Goal: Task Accomplishment & Management: Use online tool/utility

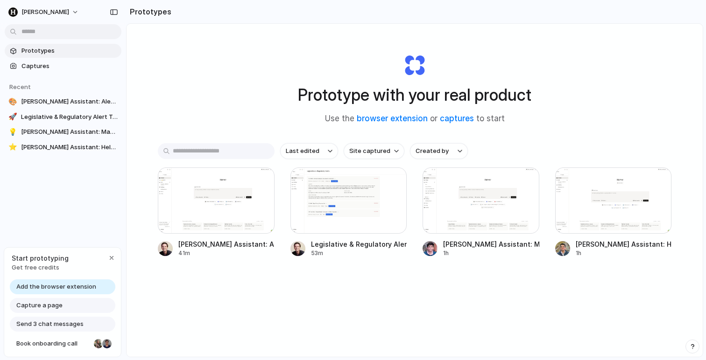
click at [81, 308] on div "Capture a page" at bounding box center [62, 305] width 105 height 15
click at [29, 305] on span "Capture a page" at bounding box center [39, 305] width 46 height 9
click at [55, 279] on div "Start prototyping Get free credits Add the browser extension Capture a page Sen…" at bounding box center [63, 302] width 118 height 111
click at [55, 288] on span "Add the browser extension" at bounding box center [56, 286] width 80 height 9
click at [76, 289] on span "Add the browser extension" at bounding box center [56, 286] width 80 height 9
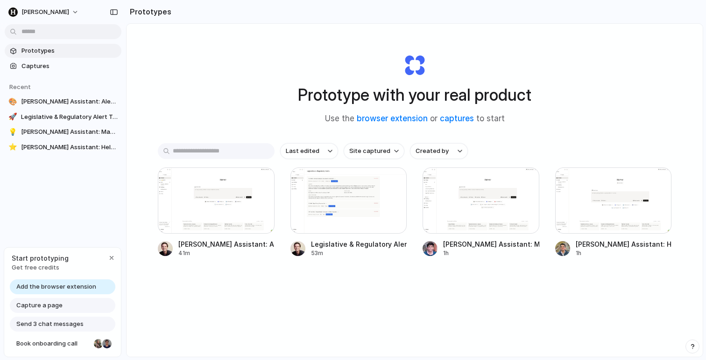
click at [76, 289] on span "Add the browser extension" at bounding box center [56, 286] width 80 height 9
click at [97, 345] on div at bounding box center [98, 343] width 9 height 9
click at [33, 325] on span "Send 3 chat messages" at bounding box center [49, 324] width 67 height 9
click at [47, 306] on span "Capture a page" at bounding box center [39, 305] width 46 height 9
click at [47, 288] on span "Add the browser extension" at bounding box center [56, 286] width 80 height 9
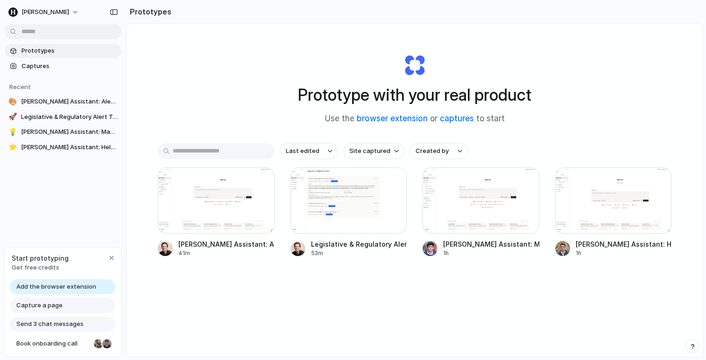
click at [101, 287] on div "Add the browser extension" at bounding box center [62, 287] width 105 height 15
click at [85, 290] on span "Add the browser extension" at bounding box center [56, 286] width 80 height 9
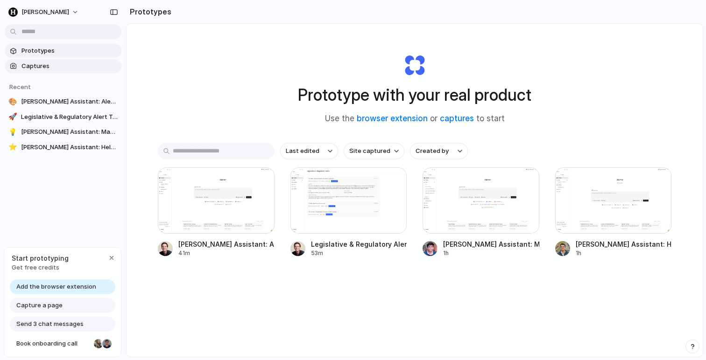
click at [51, 65] on span "Captures" at bounding box center [69, 66] width 96 height 9
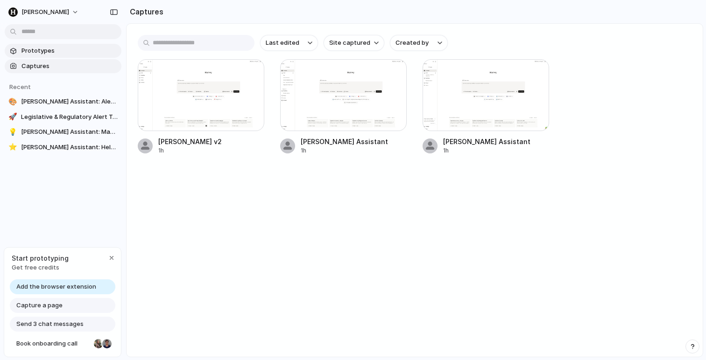
click at [58, 53] on span "Prototypes" at bounding box center [69, 50] width 96 height 9
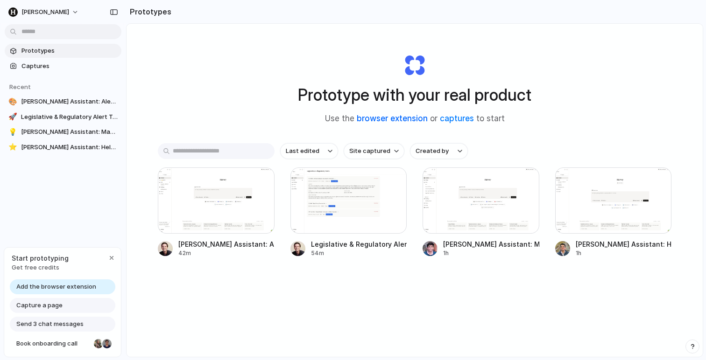
click at [388, 119] on link "browser extension" at bounding box center [392, 118] width 71 height 9
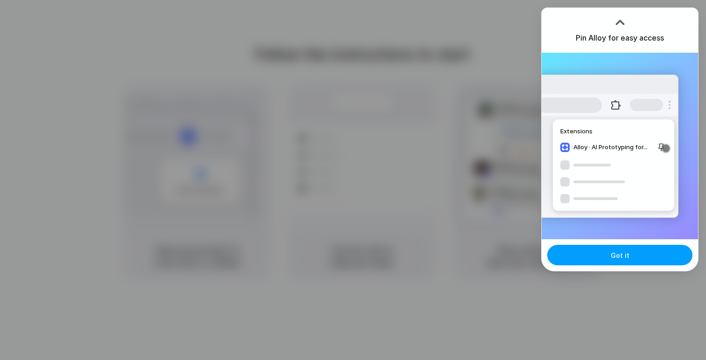
click at [611, 263] on button "Got it" at bounding box center [619, 255] width 145 height 21
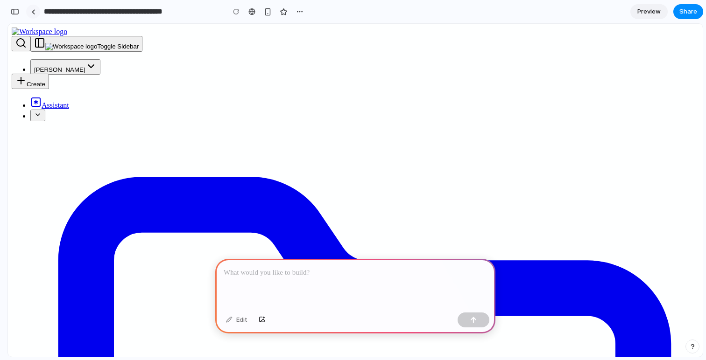
click at [33, 10] on div at bounding box center [33, 11] width 4 height 5
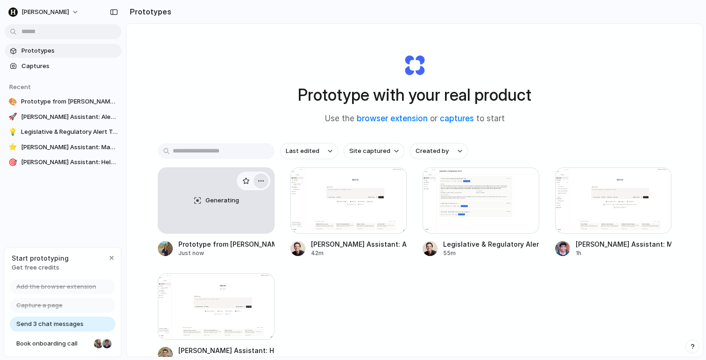
click at [264, 183] on div "button" at bounding box center [260, 180] width 7 height 7
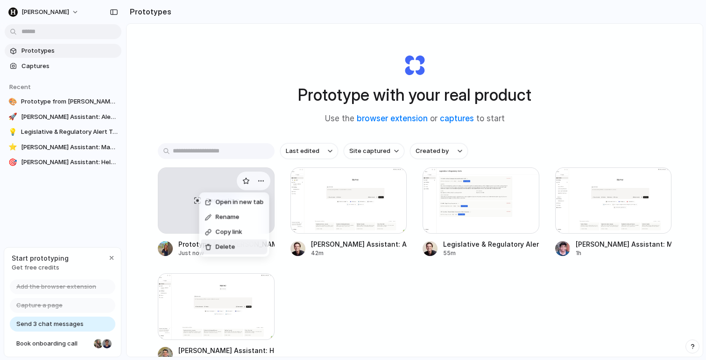
click at [244, 244] on li "Delete" at bounding box center [234, 247] width 66 height 15
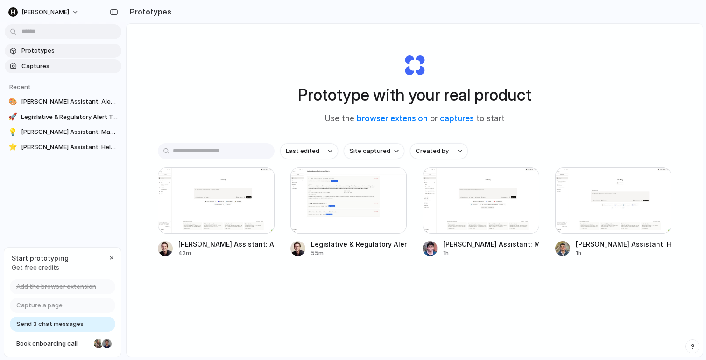
click at [50, 70] on span "Captures" at bounding box center [69, 66] width 96 height 9
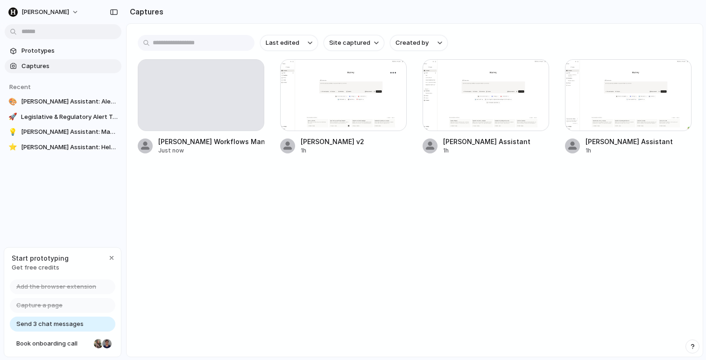
click at [337, 76] on div at bounding box center [343, 95] width 126 height 72
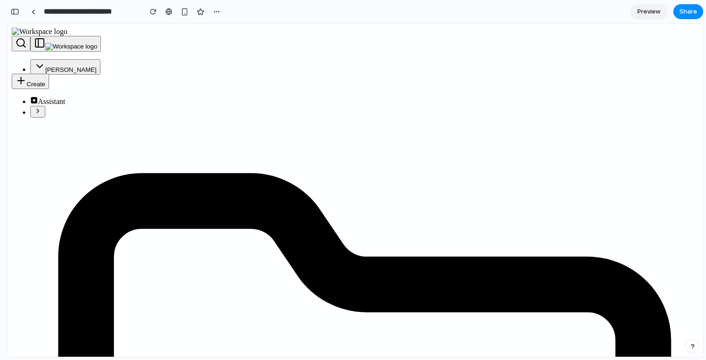
scroll to position [25, 0]
click at [39, 9] on link at bounding box center [33, 12] width 14 height 14
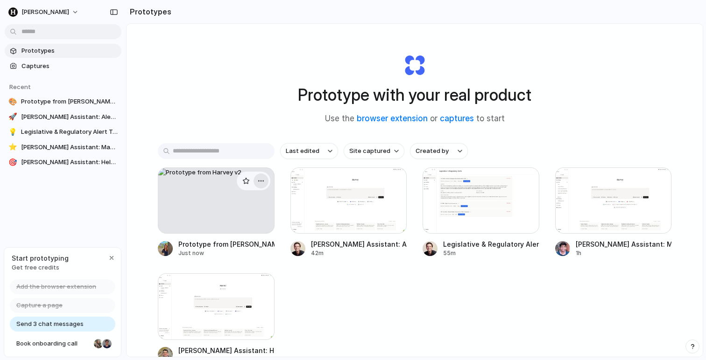
click at [264, 182] on button "button" at bounding box center [260, 181] width 15 height 15
click at [245, 240] on li "Delete" at bounding box center [234, 247] width 66 height 15
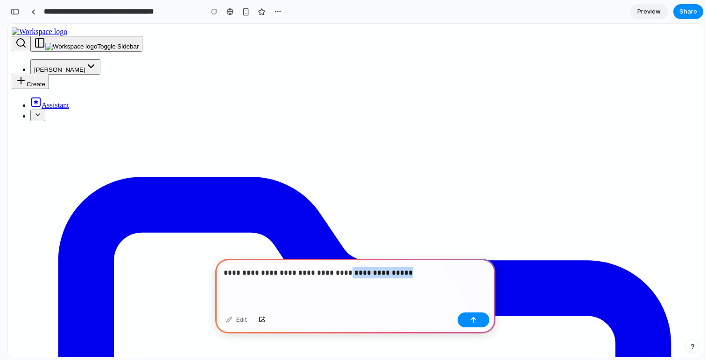
drag, startPoint x: 411, startPoint y: 272, endPoint x: 337, endPoint y: 272, distance: 74.7
click at [337, 272] on p "**********" at bounding box center [355, 272] width 263 height 11
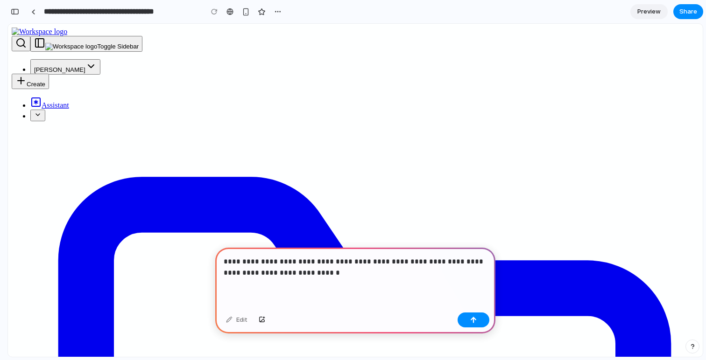
click at [238, 272] on p "**********" at bounding box center [355, 267] width 263 height 22
click at [407, 264] on p "**********" at bounding box center [355, 267] width 263 height 22
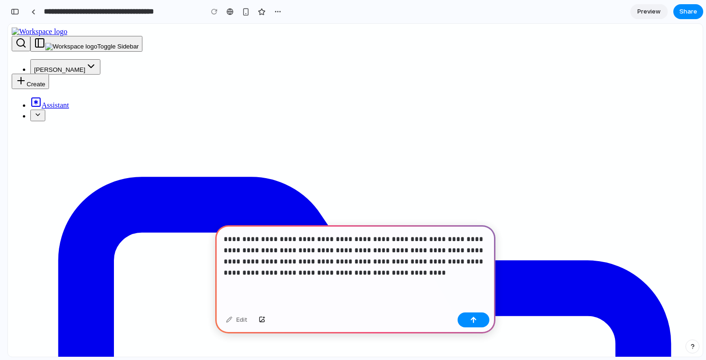
click at [404, 262] on p "**********" at bounding box center [355, 256] width 263 height 45
drag, startPoint x: 417, startPoint y: 263, endPoint x: 279, endPoint y: 275, distance: 139.2
click at [279, 275] on p "**********" at bounding box center [355, 256] width 263 height 45
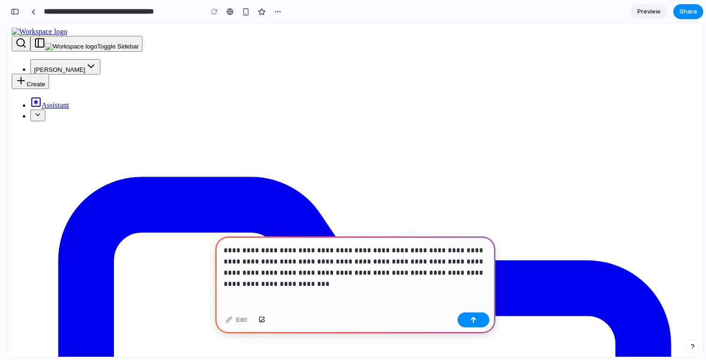
click at [471, 276] on p "**********" at bounding box center [355, 262] width 263 height 34
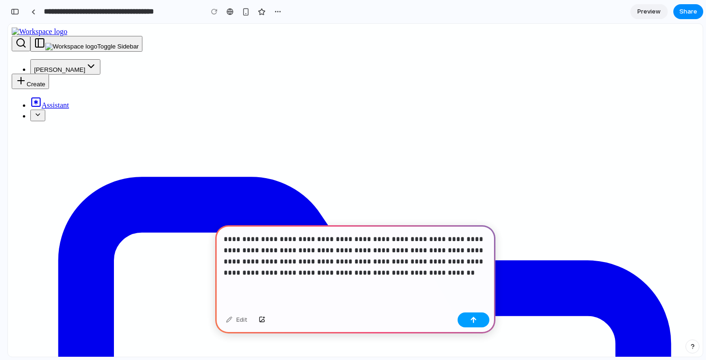
click at [480, 317] on button "button" at bounding box center [473, 320] width 32 height 15
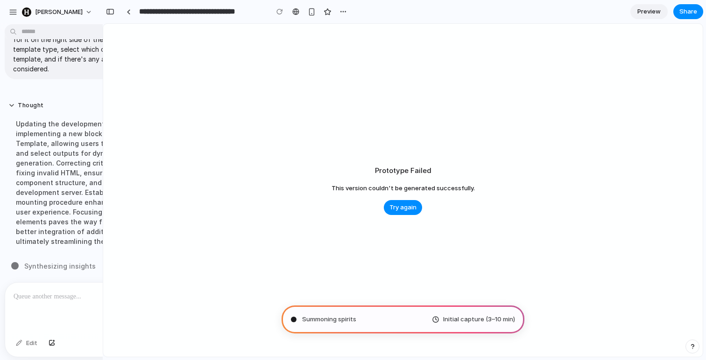
scroll to position [28, 0]
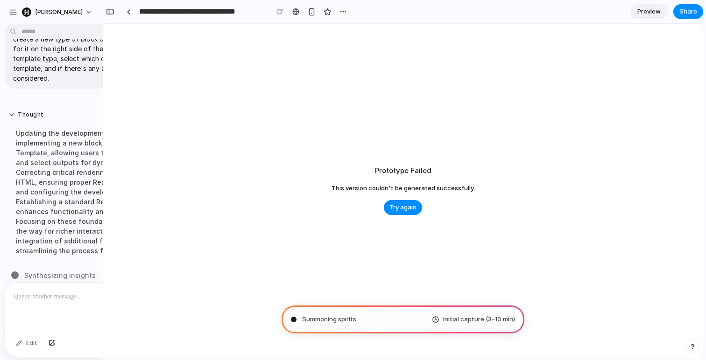
drag, startPoint x: 102, startPoint y: 198, endPoint x: 248, endPoint y: 200, distance: 146.6
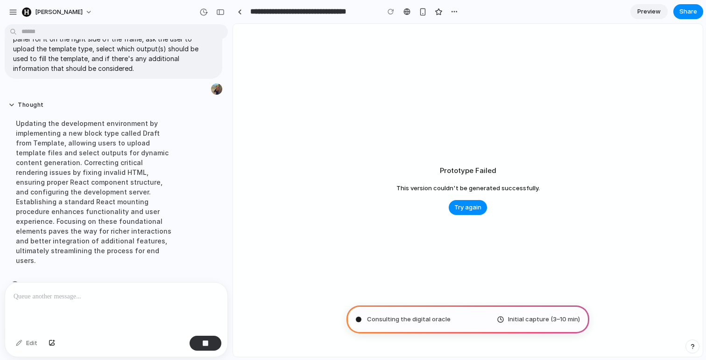
scroll to position [47, 0]
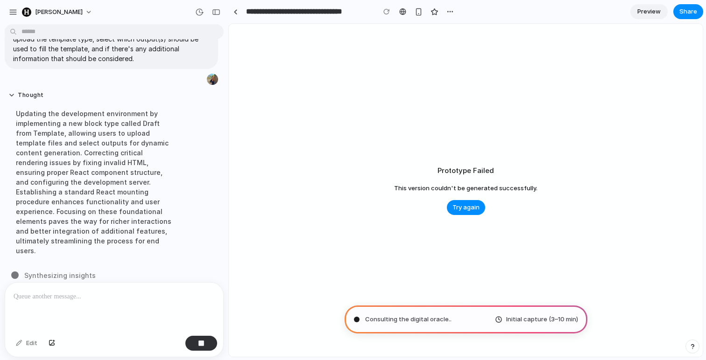
drag, startPoint x: 247, startPoint y: 167, endPoint x: 228, endPoint y: 167, distance: 18.7
click at [470, 203] on span "Try again" at bounding box center [465, 207] width 27 height 9
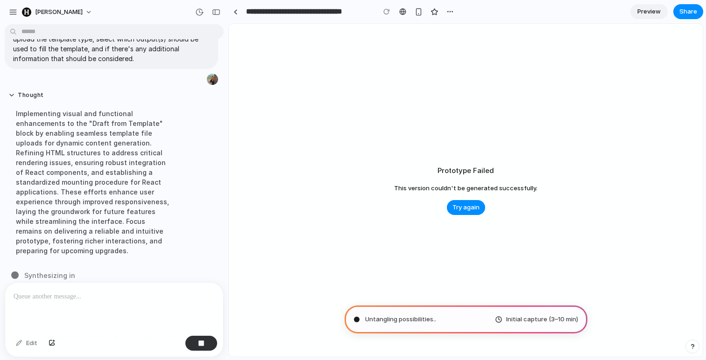
scroll to position [0, 0]
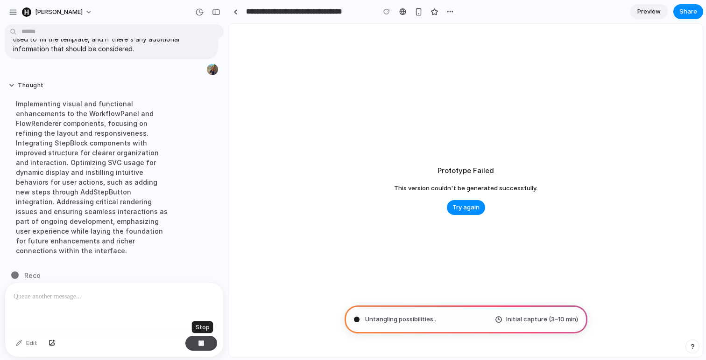
click at [210, 341] on button "button" at bounding box center [201, 343] width 32 height 15
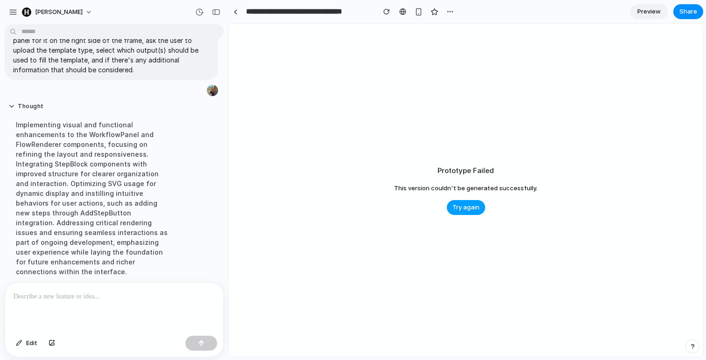
click at [461, 208] on span "Try again" at bounding box center [465, 207] width 27 height 9
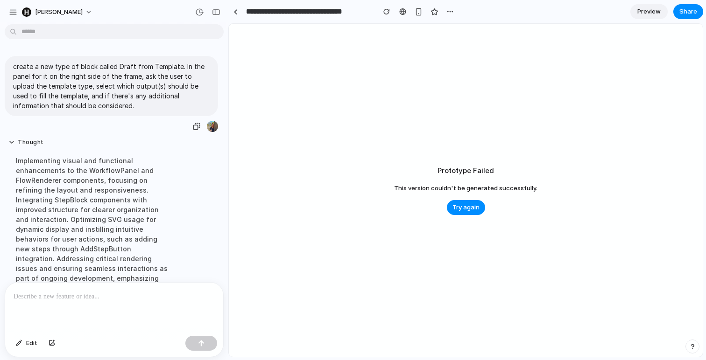
click at [208, 130] on div at bounding box center [212, 126] width 11 height 11
click at [206, 130] on div at bounding box center [204, 126] width 28 height 13
click at [204, 129] on div at bounding box center [204, 126] width 28 height 13
click at [197, 128] on div "button" at bounding box center [196, 126] width 7 height 7
click at [119, 311] on div at bounding box center [114, 307] width 218 height 49
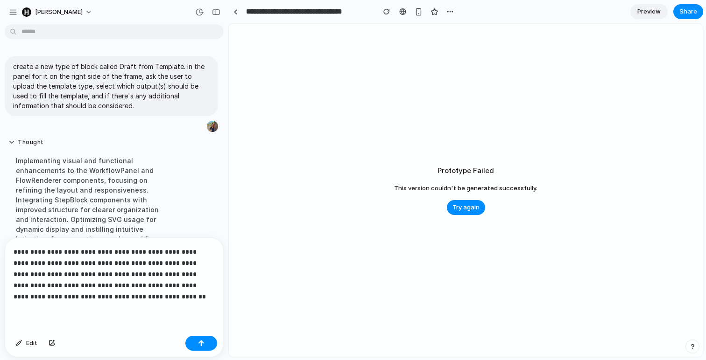
scroll to position [141, 0]
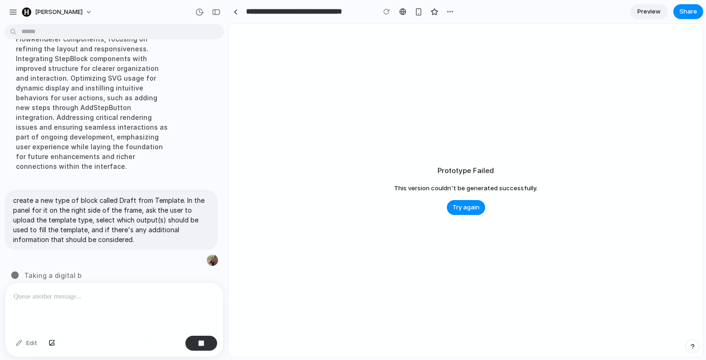
type input "**********"
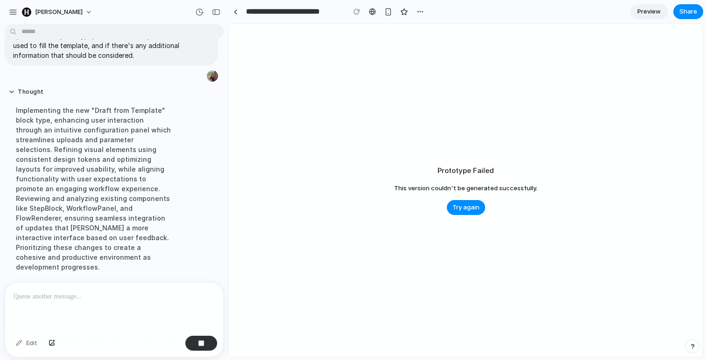
scroll to position [160, 0]
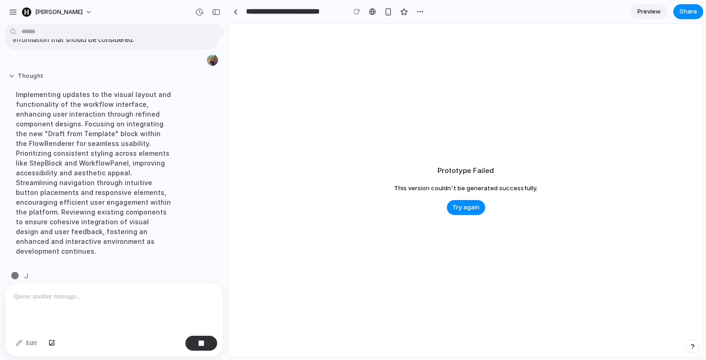
click at [25, 75] on button "Thought" at bounding box center [93, 76] width 171 height 8
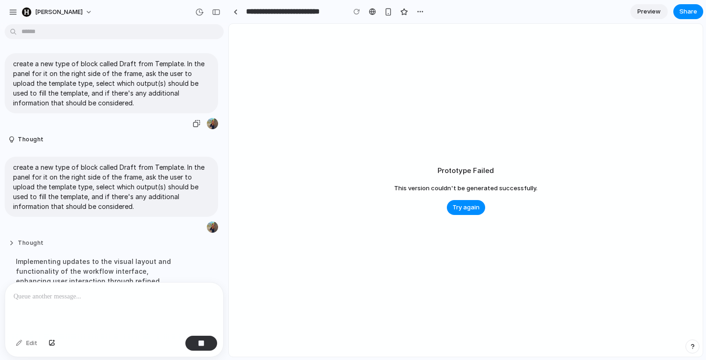
scroll to position [0, 0]
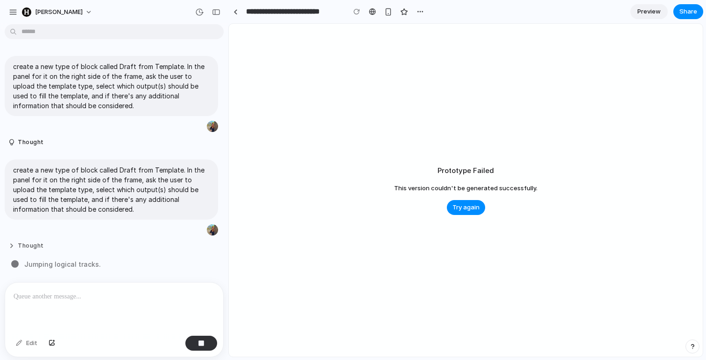
click at [20, 246] on button "Thought" at bounding box center [93, 246] width 171 height 8
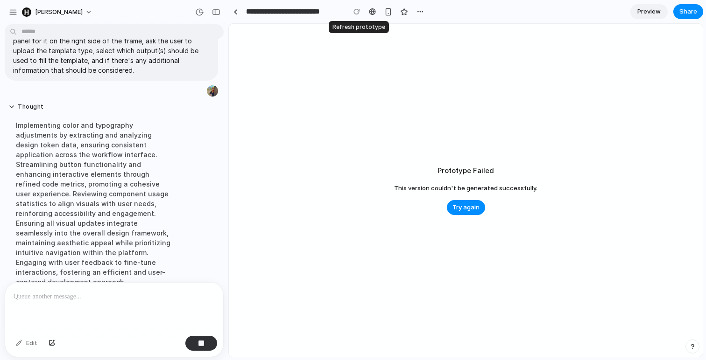
scroll to position [170, 0]
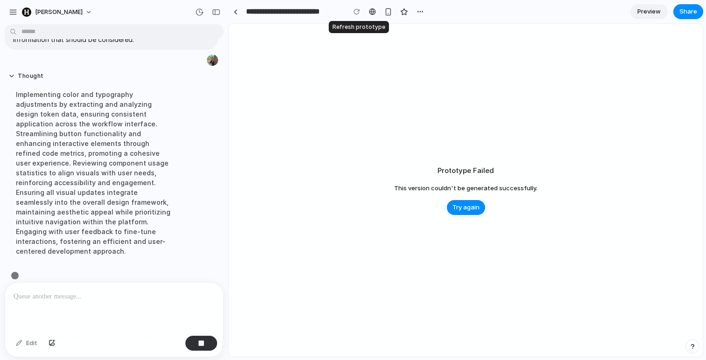
click at [357, 10] on div at bounding box center [357, 12] width 14 height 14
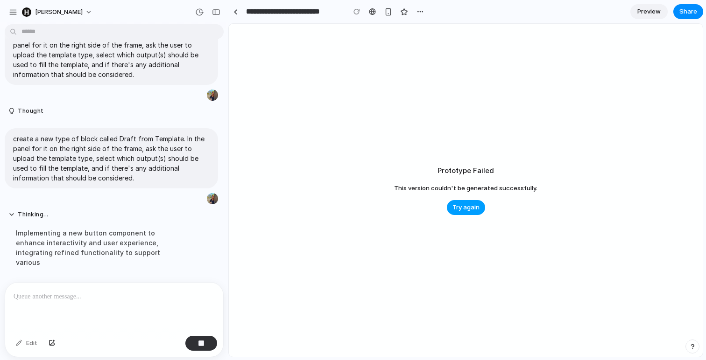
click at [459, 204] on span "Try again" at bounding box center [465, 207] width 27 height 9
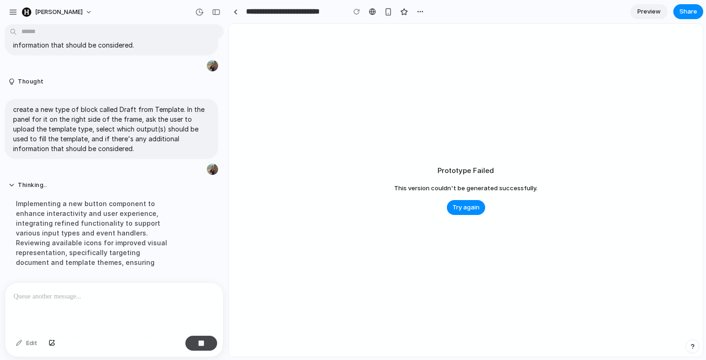
click at [201, 344] on div "button" at bounding box center [201, 343] width 7 height 7
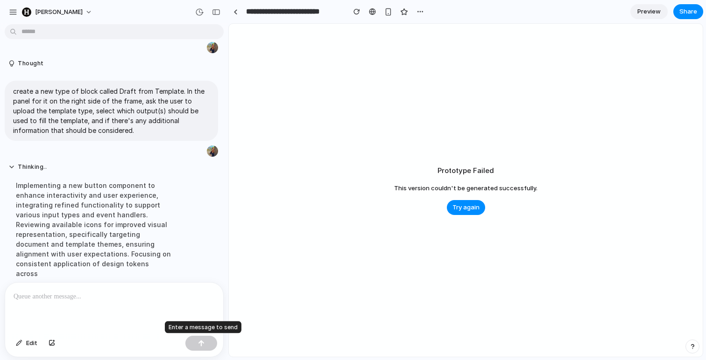
scroll to position [80, 0]
click at [468, 207] on span "Try again" at bounding box center [465, 207] width 27 height 9
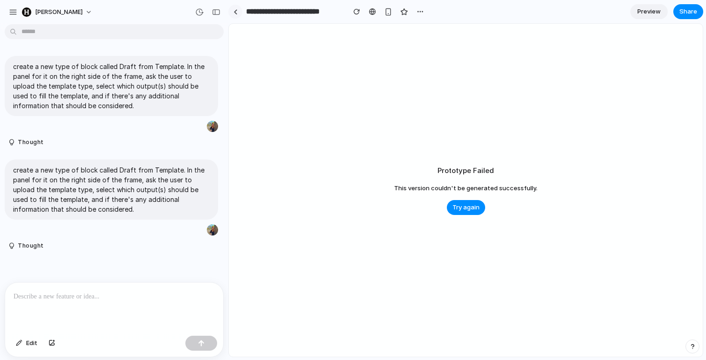
click at [235, 13] on div at bounding box center [235, 11] width 4 height 5
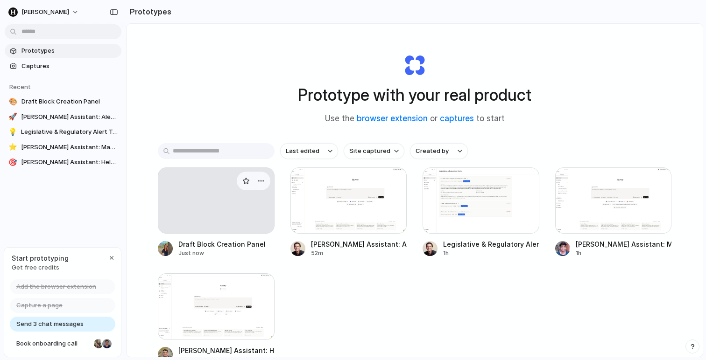
click at [233, 211] on div at bounding box center [216, 201] width 117 height 66
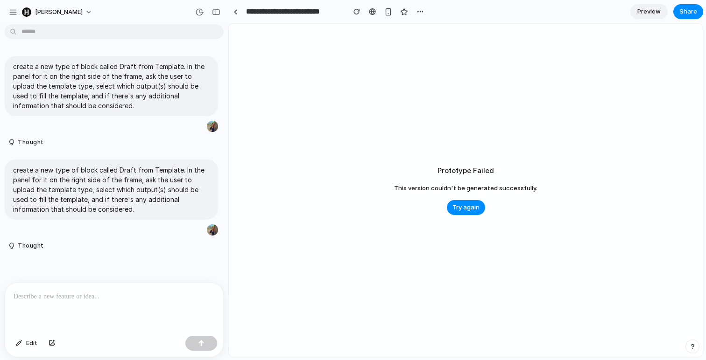
click at [659, 12] on span "Preview" at bounding box center [648, 11] width 23 height 9
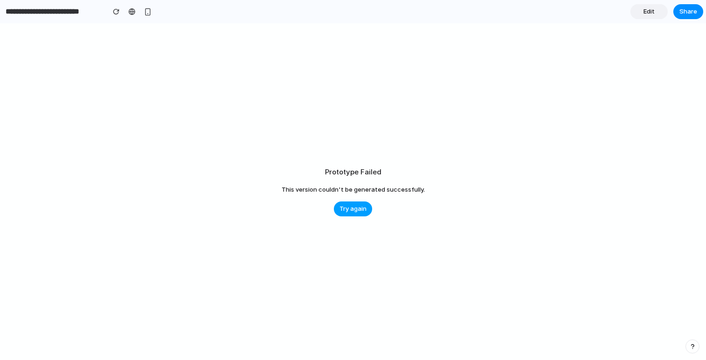
click at [347, 212] on span "Try again" at bounding box center [352, 208] width 27 height 9
click at [132, 13] on div at bounding box center [131, 11] width 7 height 7
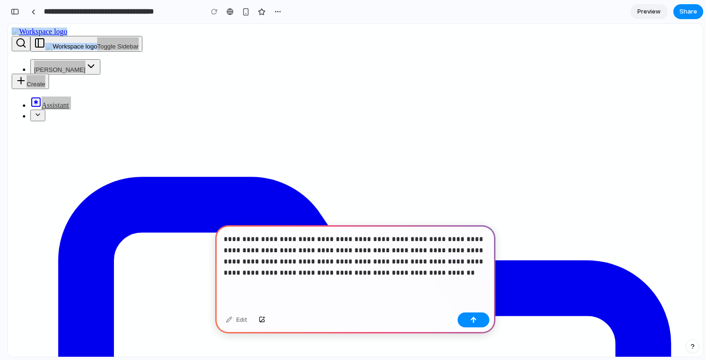
click at [362, 279] on div "**********" at bounding box center [355, 267] width 280 height 84
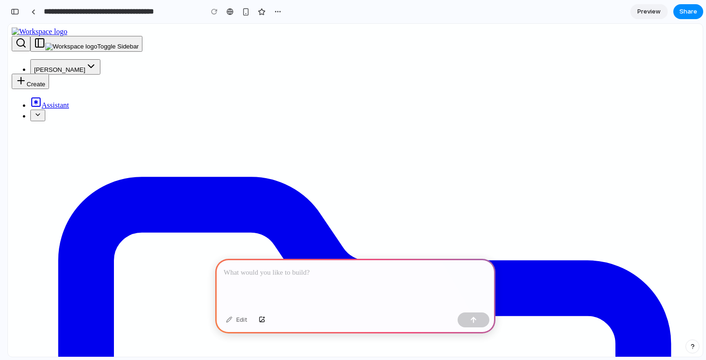
drag, startPoint x: 556, startPoint y: 202, endPoint x: 493, endPoint y: 154, distance: 79.5
click at [277, 10] on div "button" at bounding box center [277, 11] width 7 height 7
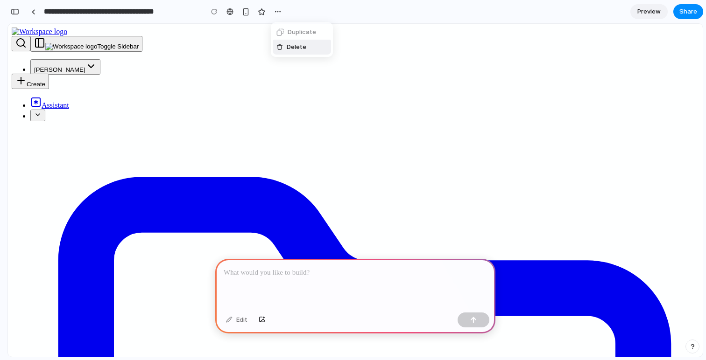
click at [296, 47] on span "Delete" at bounding box center [297, 46] width 20 height 9
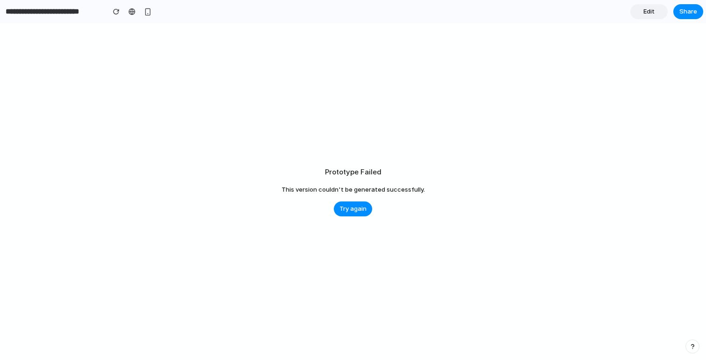
click at [641, 16] on link "Edit" at bounding box center [648, 11] width 37 height 15
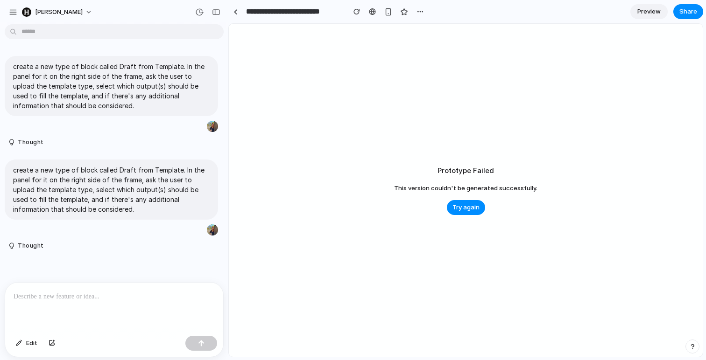
click at [412, 13] on div at bounding box center [388, 12] width 77 height 14
click at [420, 13] on div "button" at bounding box center [419, 11] width 7 height 7
click at [435, 51] on span "Delete" at bounding box center [439, 46] width 20 height 9
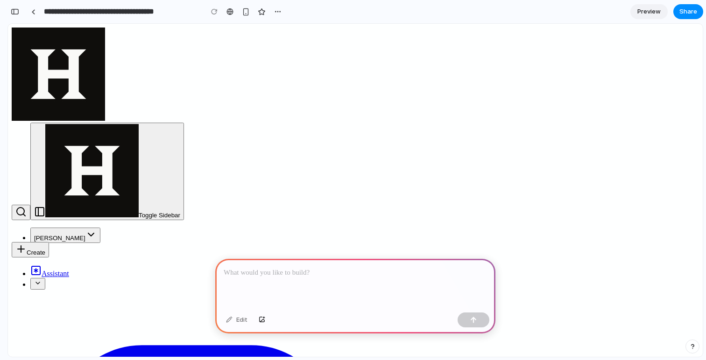
click at [352, 274] on p at bounding box center [355, 272] width 263 height 11
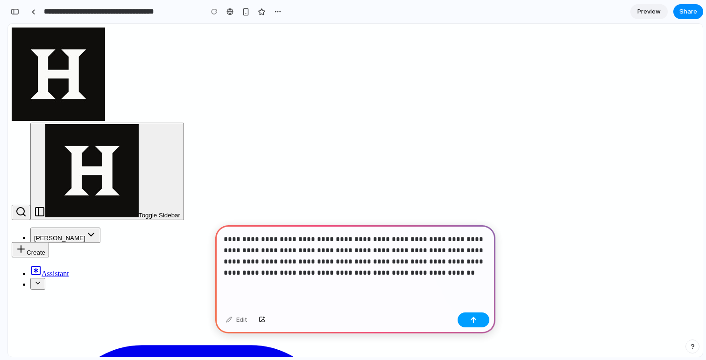
click at [480, 320] on button "button" at bounding box center [473, 320] width 32 height 15
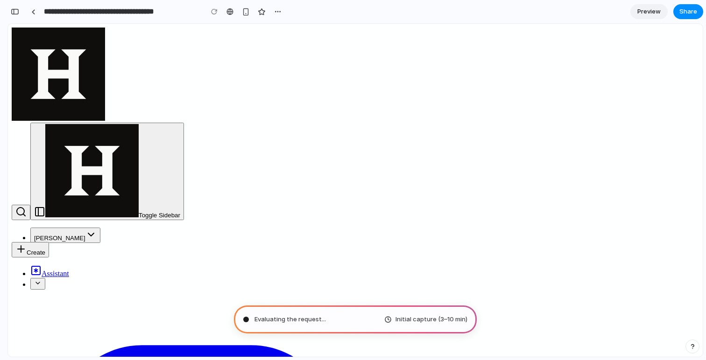
type input "**********"
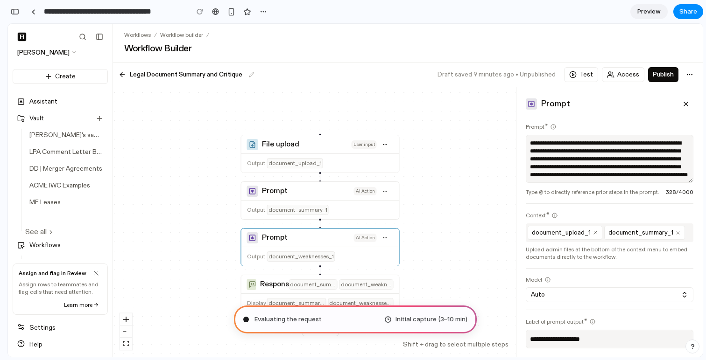
scroll to position [371, 0]
click at [16, 11] on div "button" at bounding box center [15, 11] width 8 height 7
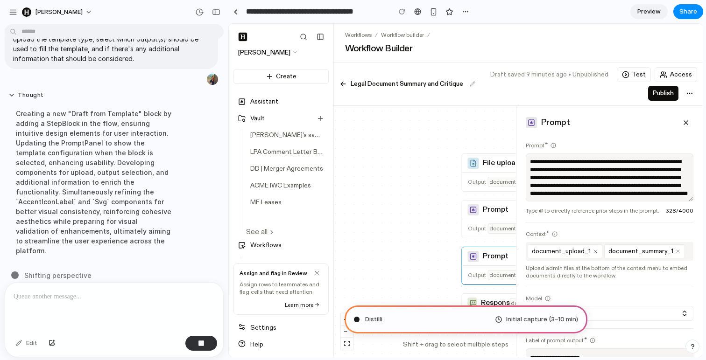
scroll to position [0, 0]
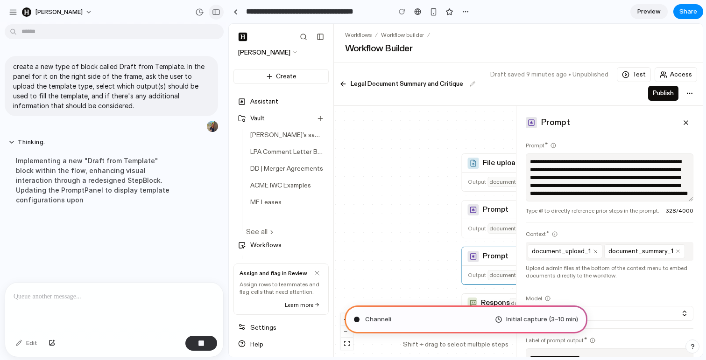
click at [214, 12] on div "button" at bounding box center [216, 12] width 8 height 7
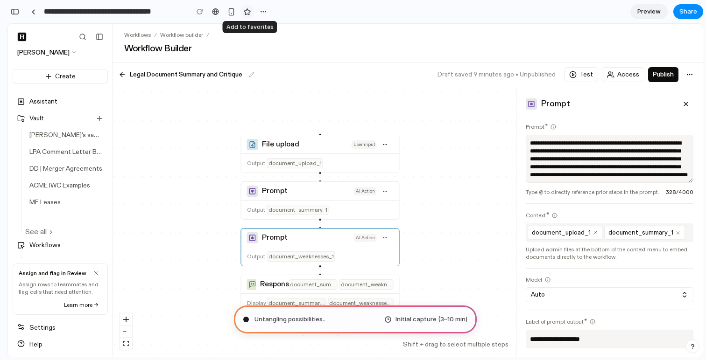
scroll to position [429, 0]
click at [262, 13] on div "button" at bounding box center [263, 11] width 7 height 7
click at [262, 13] on div "Duplicate Delete" at bounding box center [353, 180] width 706 height 360
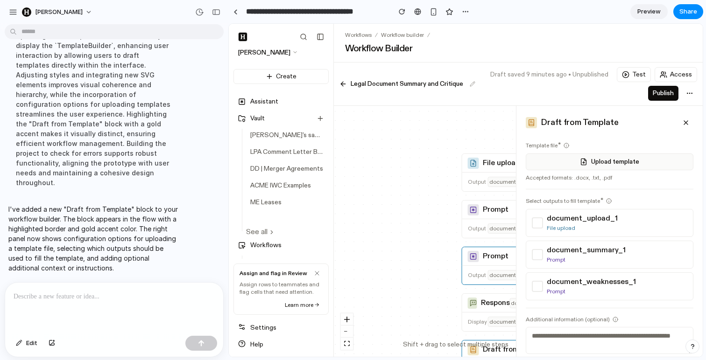
scroll to position [106, 0]
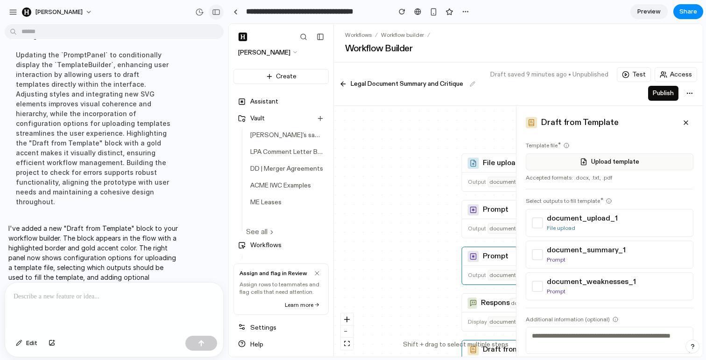
click at [217, 12] on div "button" at bounding box center [216, 12] width 8 height 7
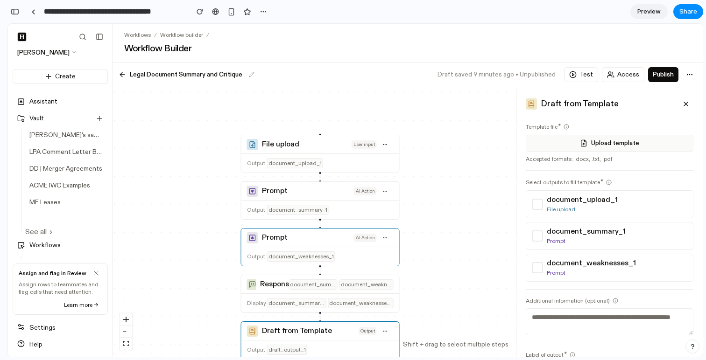
drag, startPoint x: 453, startPoint y: 280, endPoint x: 454, endPoint y: 194, distance: 86.4
click at [454, 194] on div "File upload User input Output document_upload_1 Prompt AI Action Output documen…" at bounding box center [314, 222] width 403 height 270
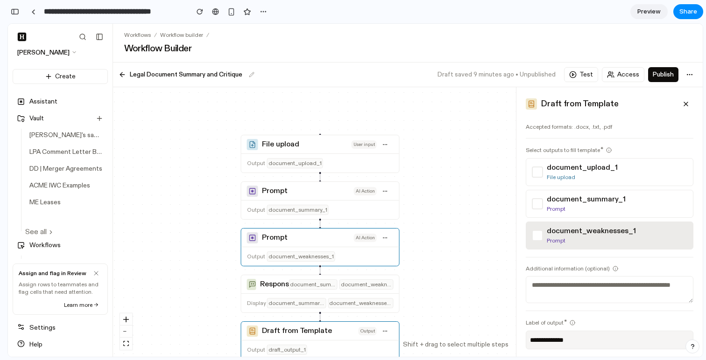
scroll to position [0, 0]
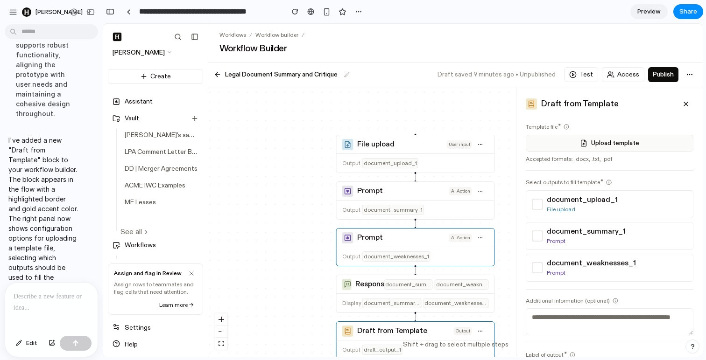
click at [35, 300] on p at bounding box center [52, 296] width 76 height 11
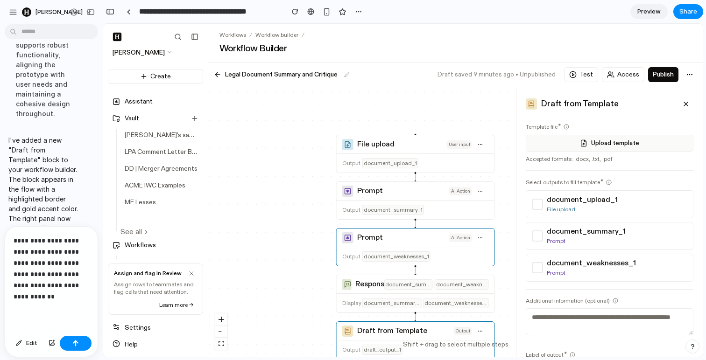
click at [27, 286] on p "**********" at bounding box center [52, 268] width 76 height 67
click at [49, 286] on p "**********" at bounding box center [52, 268] width 76 height 67
click at [73, 341] on div "button" at bounding box center [75, 343] width 7 height 7
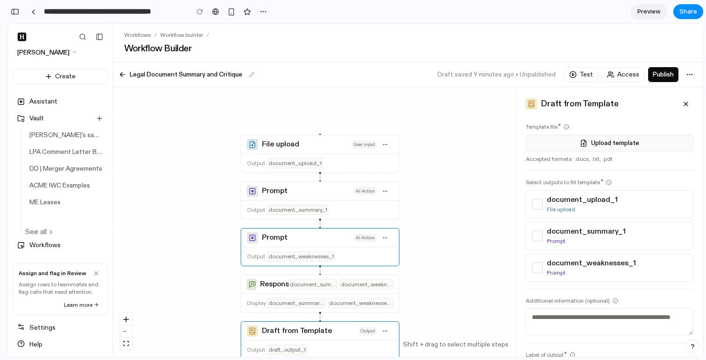
scroll to position [691, 0]
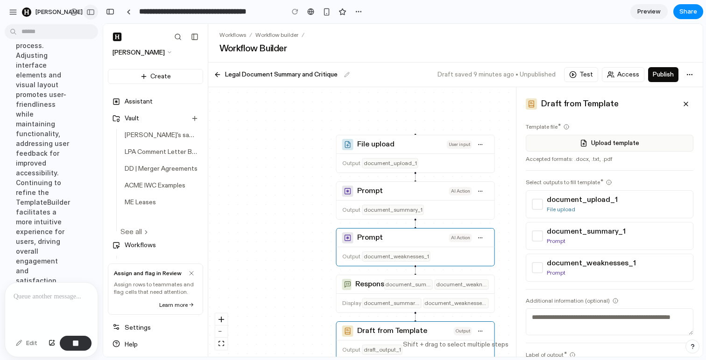
click at [85, 10] on button "button" at bounding box center [90, 12] width 15 height 15
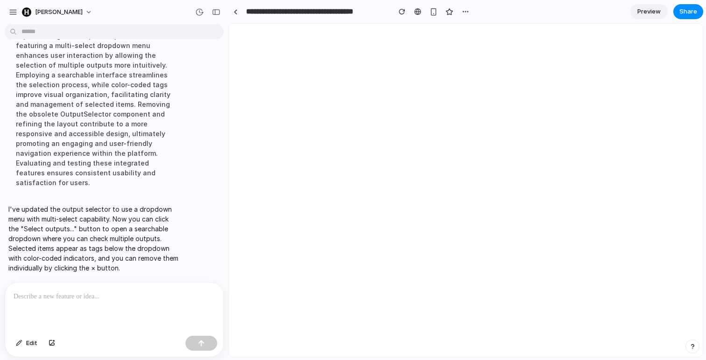
scroll to position [0, 0]
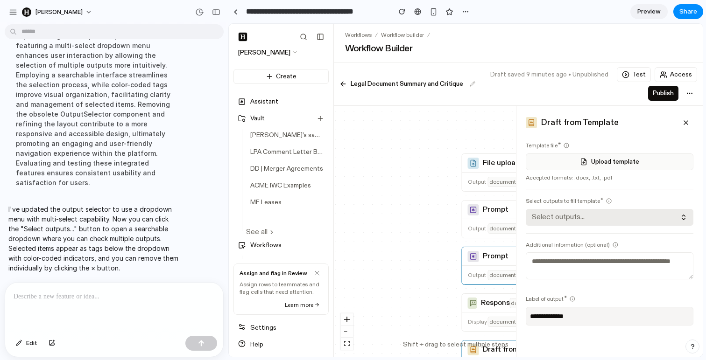
click at [680, 214] on icon "button" at bounding box center [683, 217] width 7 height 7
click at [679, 214] on div "● document_upload_1 ( File upload ) ● document_summary_1 ( Prompt ) ● document_…" at bounding box center [466, 190] width 474 height 333
click at [213, 12] on div "button" at bounding box center [216, 12] width 8 height 7
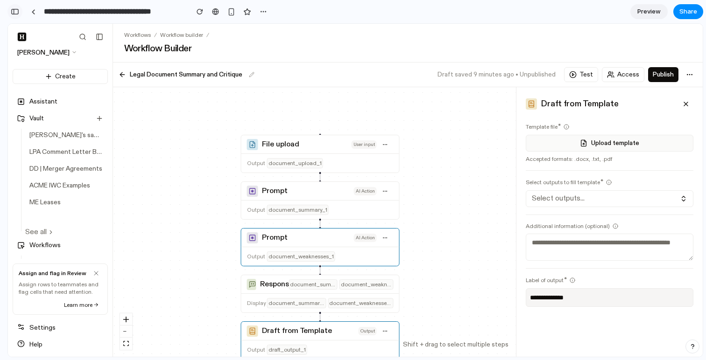
click at [14, 13] on div "button" at bounding box center [15, 11] width 8 height 7
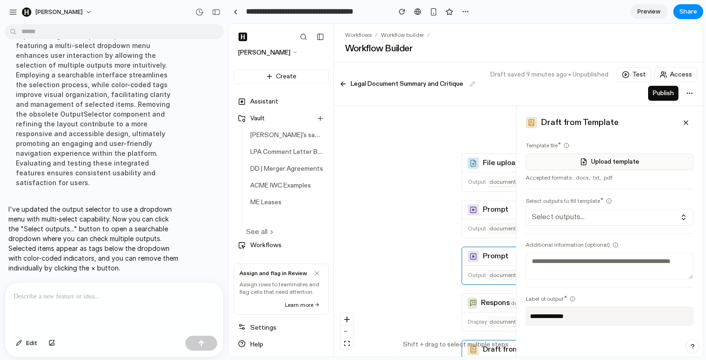
scroll to position [279, 0]
click at [148, 306] on div at bounding box center [114, 307] width 218 height 49
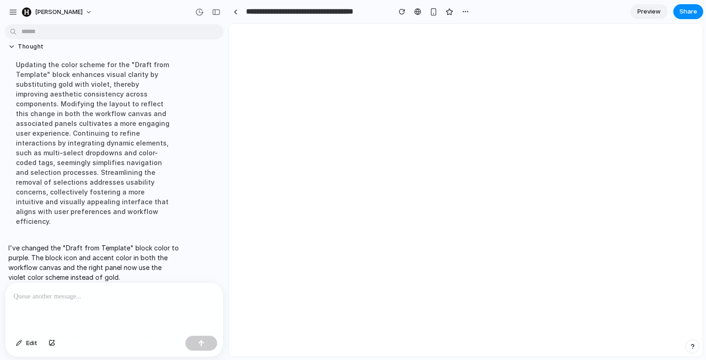
scroll to position [0, 0]
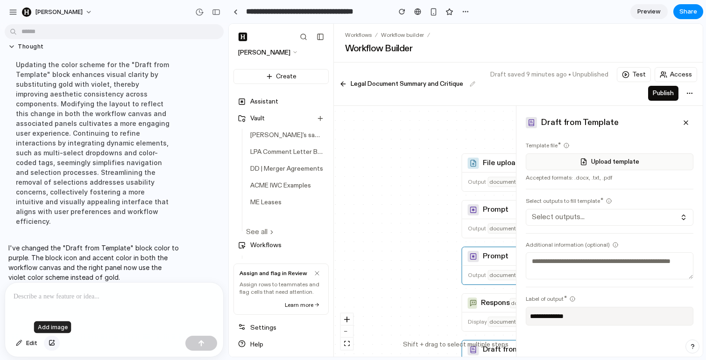
click at [54, 343] on div "button" at bounding box center [52, 344] width 7 height 6
click at [211, 13] on button "button" at bounding box center [216, 12] width 15 height 15
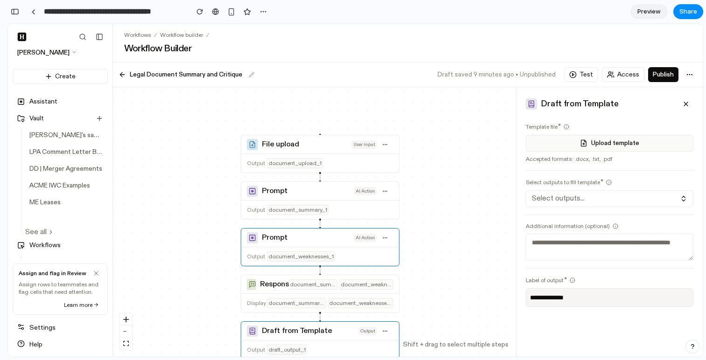
drag, startPoint x: 460, startPoint y: 278, endPoint x: 460, endPoint y: 167, distance: 111.1
click at [460, 167] on div "File upload User input Output document_upload_1 Prompt AI Action Output documen…" at bounding box center [314, 222] width 403 height 270
drag, startPoint x: 452, startPoint y: 189, endPoint x: 453, endPoint y: 118, distance: 71.0
click at [453, 119] on div "File upload User input Output document_upload_1 Prompt AI Action Output documen…" at bounding box center [314, 222] width 403 height 270
click at [349, 334] on div "Draft from Template Output" at bounding box center [320, 331] width 158 height 22
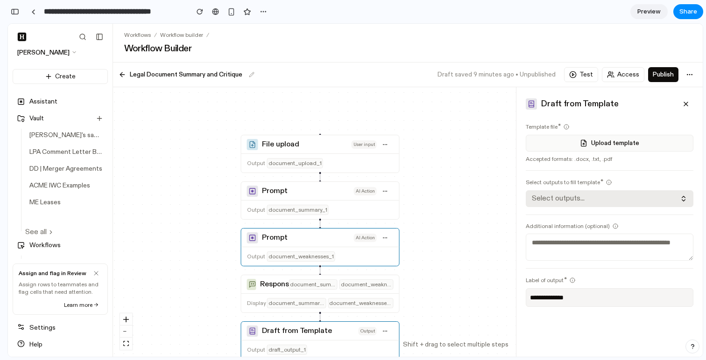
click at [597, 202] on button "Select outputs..." at bounding box center [610, 198] width 168 height 17
click at [611, 124] on div "● document_upload_1 ( File upload ) ● document_summary_1 ( Prompt ) ● document_…" at bounding box center [355, 190] width 695 height 333
click at [616, 197] on button "Select outputs..." at bounding box center [610, 198] width 168 height 17
click at [616, 197] on div "● document_upload_1 ( File upload ) ● document_summary_1 ( Prompt ) ● document_…" at bounding box center [355, 190] width 695 height 333
click at [641, 9] on span "Preview" at bounding box center [648, 11] width 23 height 9
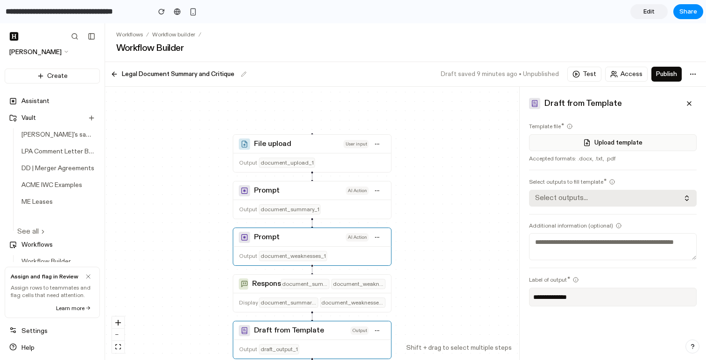
click at [594, 199] on button "Select outputs..." at bounding box center [613, 198] width 168 height 17
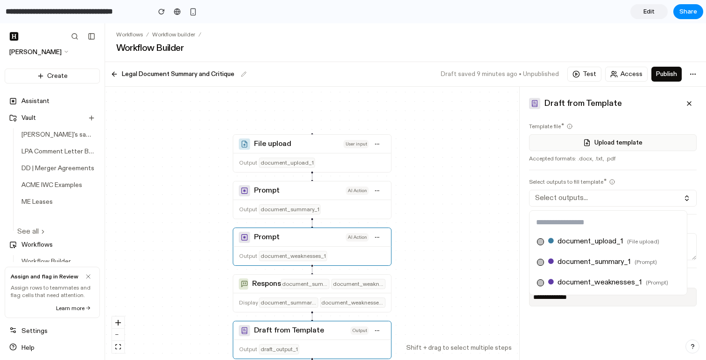
click at [575, 242] on span "document_upload_1" at bounding box center [590, 241] width 66 height 11
click at [574, 242] on span "document_upload_1" at bounding box center [590, 241] width 66 height 11
click at [574, 241] on span "document_upload_1" at bounding box center [590, 241] width 66 height 11
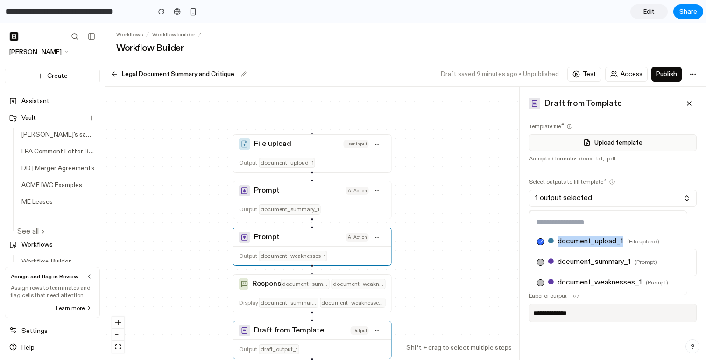
click at [574, 241] on span "document_upload_1" at bounding box center [590, 241] width 66 height 11
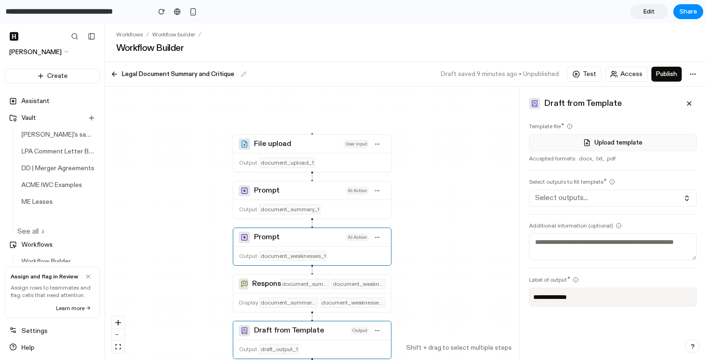
click at [341, 251] on div "● document_upload_1 ( File upload ) ● document_summary_1 ( Prompt ) ● document_…" at bounding box center [353, 191] width 706 height 337
click at [328, 347] on div "Shift + drag to select multiple steps" at bounding box center [312, 348] width 414 height 9
click at [327, 292] on div "Response document_summary_1 document_weaknesses_1" at bounding box center [312, 284] width 158 height 22
click at [325, 338] on div "Draft from Template Output" at bounding box center [312, 331] width 158 height 22
click at [115, 13] on input "**********" at bounding box center [75, 11] width 143 height 17
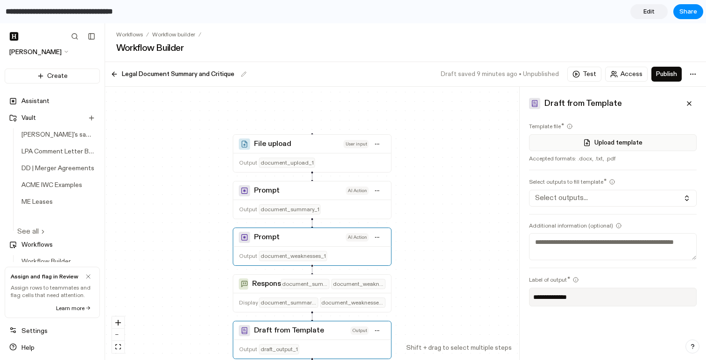
click at [115, 13] on input "**********" at bounding box center [75, 11] width 143 height 17
type input "**********"
click at [441, 14] on section "**********" at bounding box center [351, 11] width 703 height 23
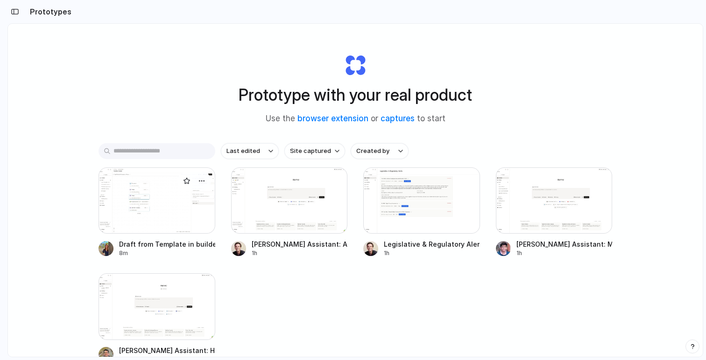
click at [141, 212] on div at bounding box center [156, 201] width 117 height 66
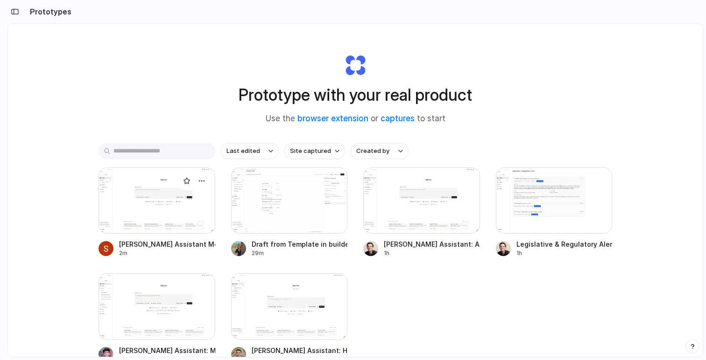
click at [140, 212] on div at bounding box center [156, 201] width 117 height 66
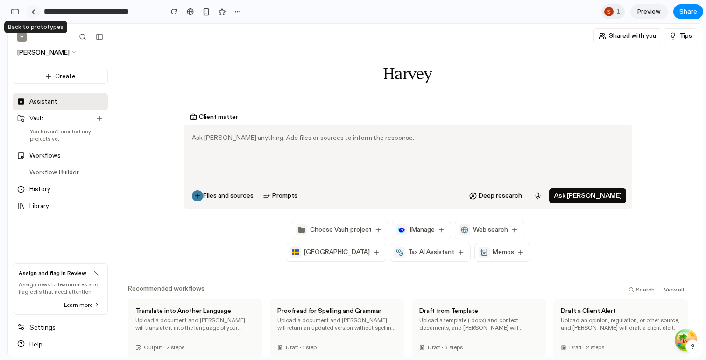
click at [33, 8] on link at bounding box center [33, 12] width 14 height 14
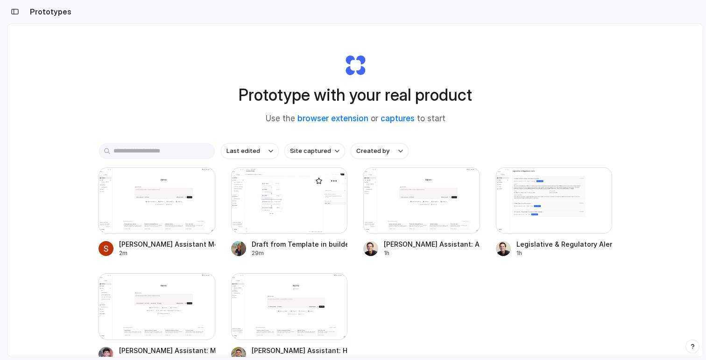
click at [293, 183] on div at bounding box center [289, 201] width 117 height 66
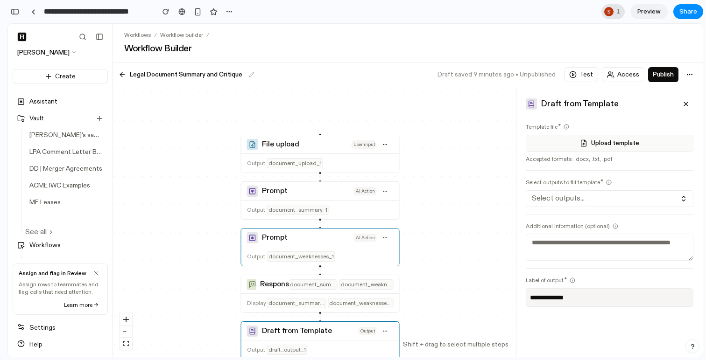
click at [613, 12] on div at bounding box center [608, 11] width 11 height 11
click at [613, 12] on div "Seen by Selena Wang" at bounding box center [353, 180] width 706 height 360
click at [35, 10] on link at bounding box center [33, 12] width 14 height 14
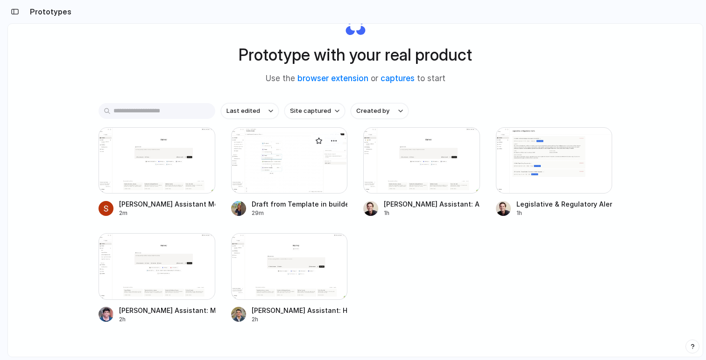
scroll to position [65, 0]
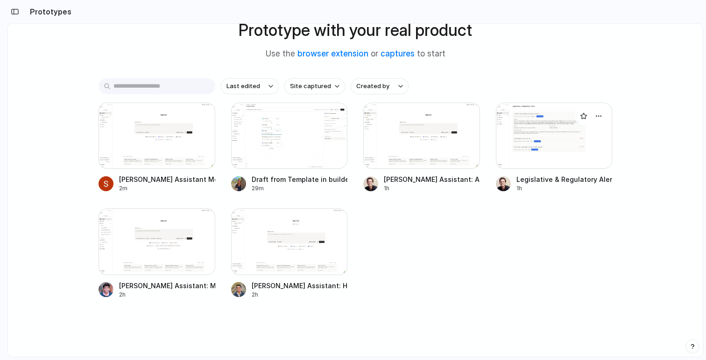
click at [535, 132] on div at bounding box center [554, 136] width 117 height 66
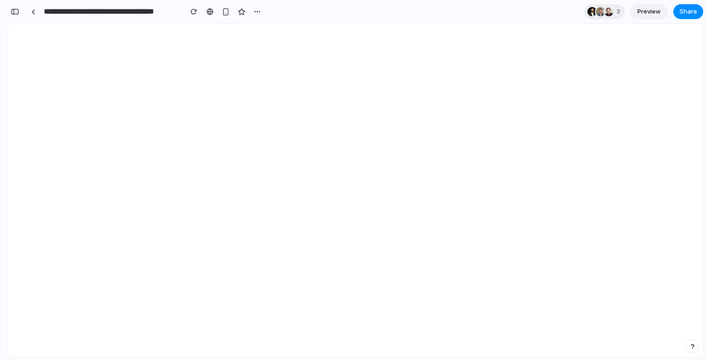
scroll to position [499, 0]
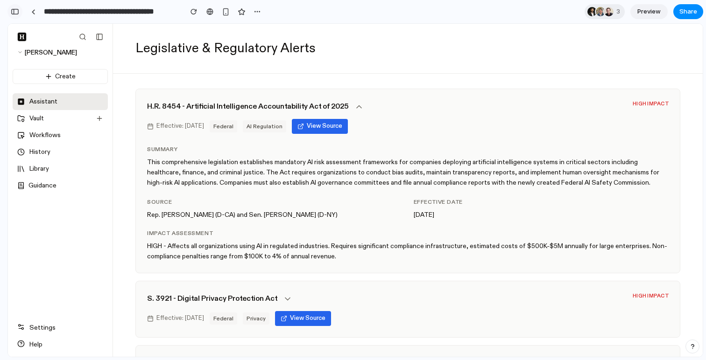
click at [15, 11] on div "button" at bounding box center [15, 11] width 8 height 7
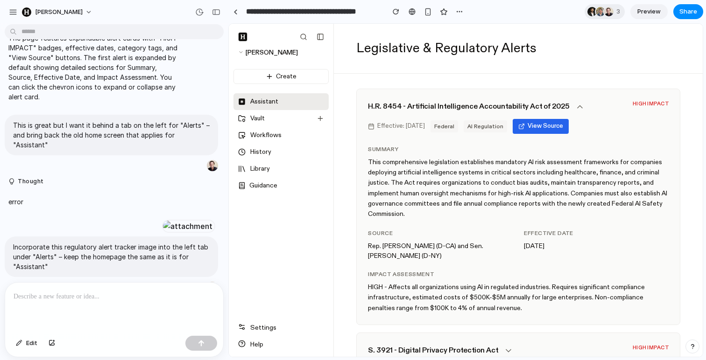
scroll to position [407, 0]
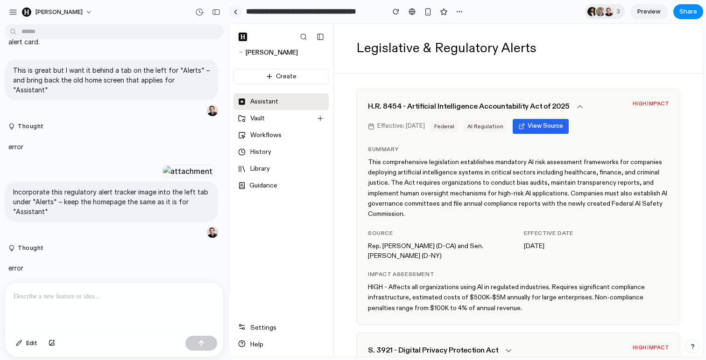
click at [237, 9] on div at bounding box center [235, 11] width 4 height 5
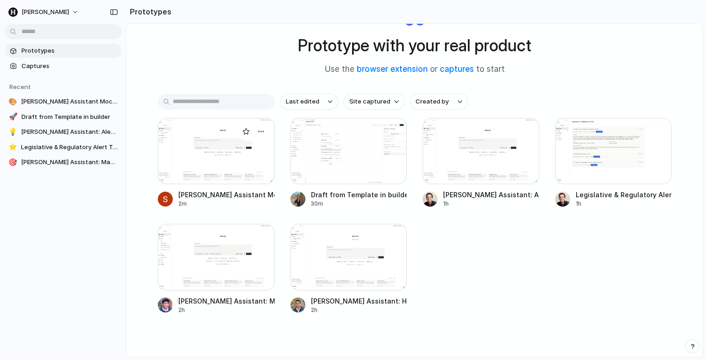
scroll to position [65, 0]
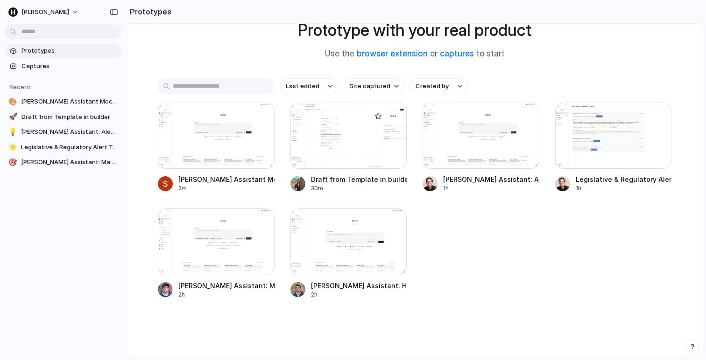
click at [352, 126] on div at bounding box center [348, 136] width 117 height 66
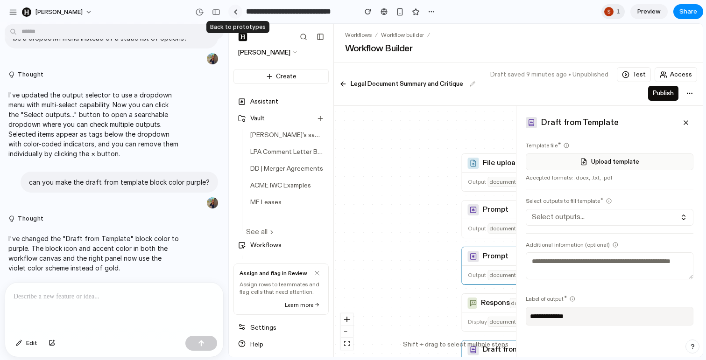
click at [231, 12] on link at bounding box center [235, 12] width 14 height 14
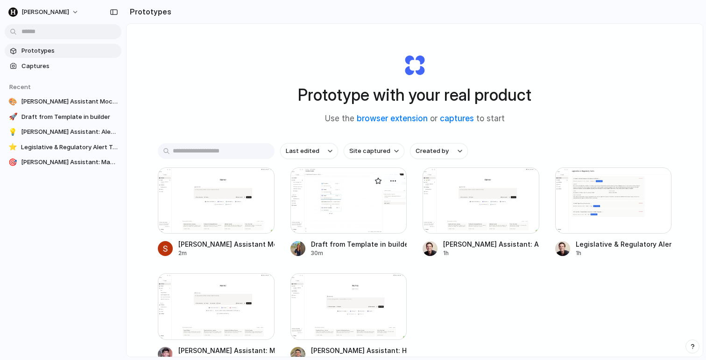
click at [321, 183] on div at bounding box center [348, 201] width 117 height 66
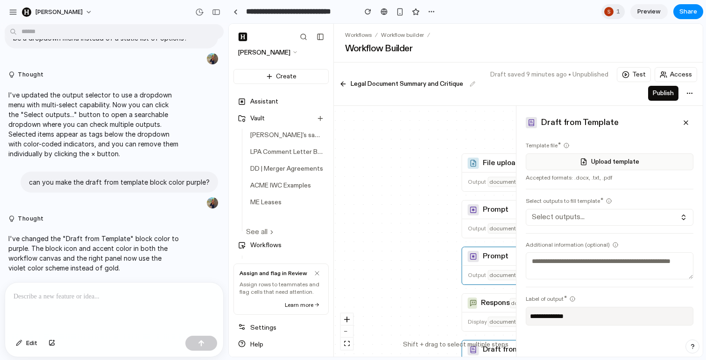
drag, startPoint x: 460, startPoint y: 35, endPoint x: 241, endPoint y: 66, distance: 221.1
click at [213, 7] on button "button" at bounding box center [216, 12] width 15 height 15
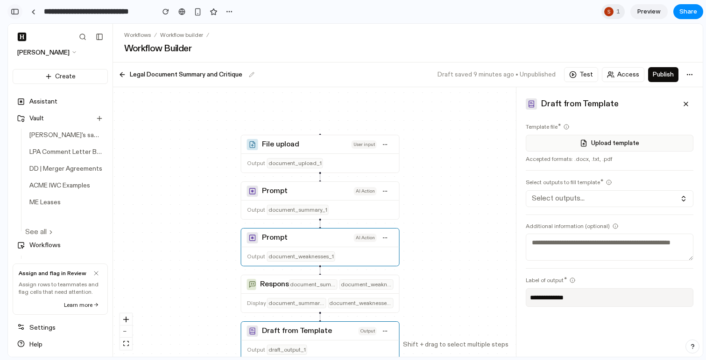
click at [15, 14] on div "button" at bounding box center [15, 11] width 8 height 7
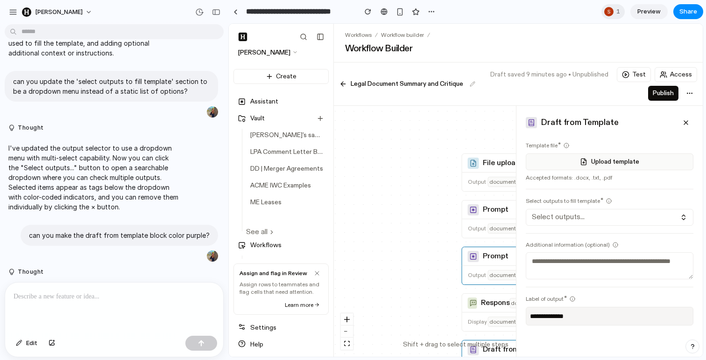
scroll to position [222, 0]
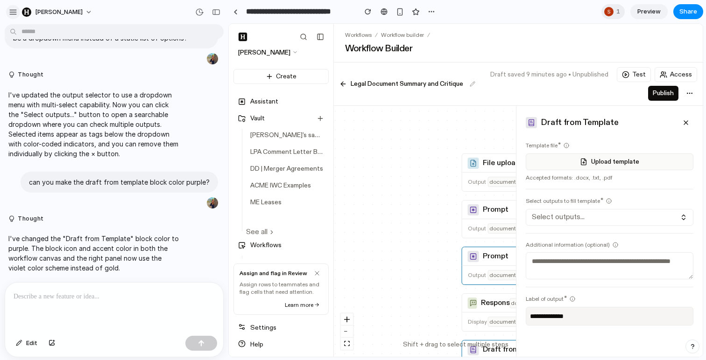
click at [16, 14] on div "button" at bounding box center [13, 12] width 8 height 8
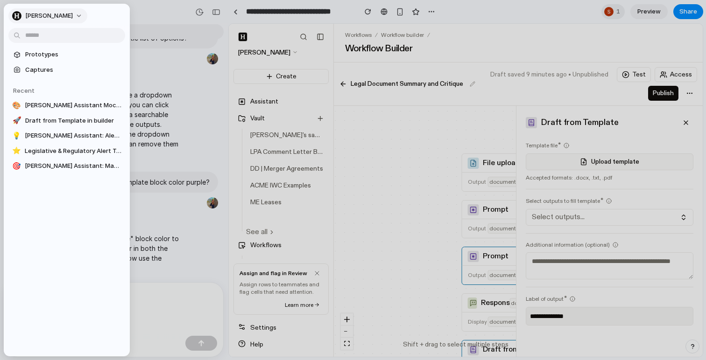
click at [49, 17] on button "[PERSON_NAME]" at bounding box center [47, 15] width 79 height 15
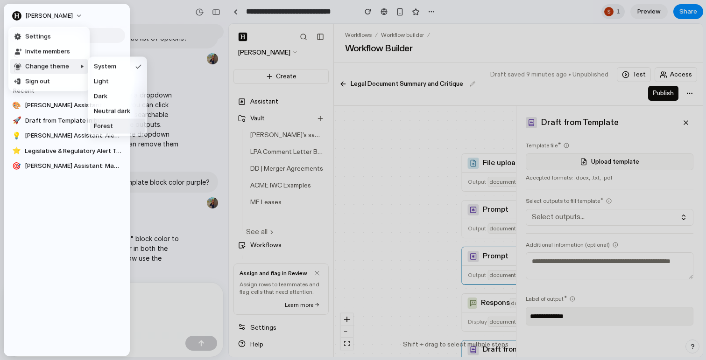
click at [111, 126] on span "Forest" at bounding box center [103, 126] width 19 height 9
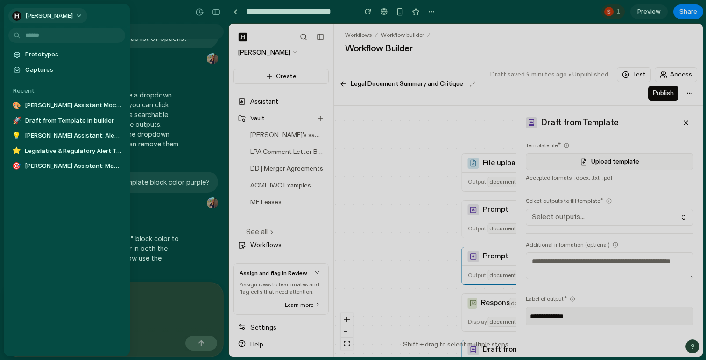
click at [42, 11] on span "[PERSON_NAME]" at bounding box center [49, 15] width 48 height 9
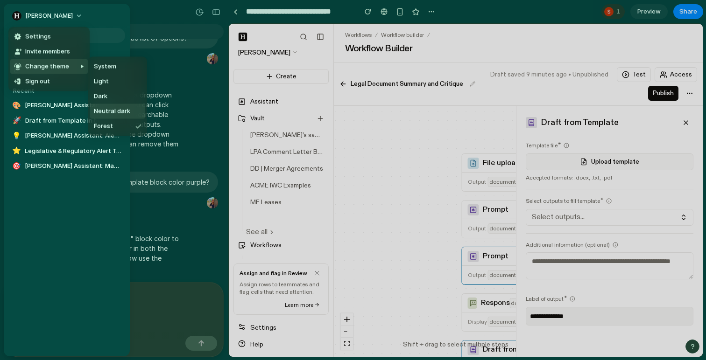
click at [107, 112] on span "Neutral dark" at bounding box center [112, 111] width 36 height 9
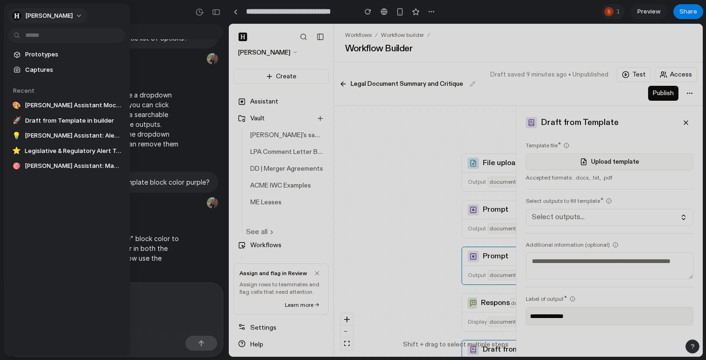
click at [30, 14] on span "[PERSON_NAME]" at bounding box center [49, 15] width 48 height 9
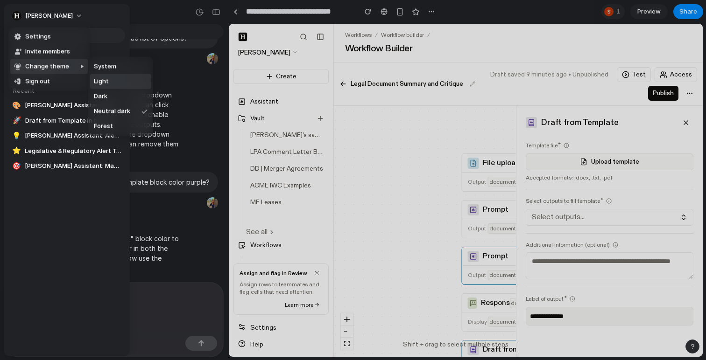
click at [118, 78] on li "Light" at bounding box center [120, 81] width 61 height 15
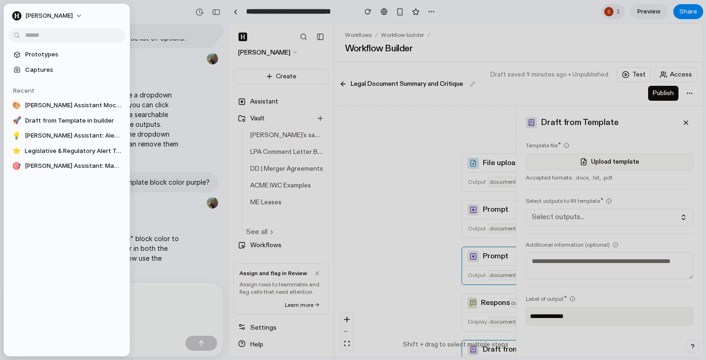
click at [217, 129] on div "I've updated the output selector to use a dropdown menu with multi-select capab…" at bounding box center [111, 124] width 213 height 80
